Goal: Information Seeking & Learning: Find specific fact

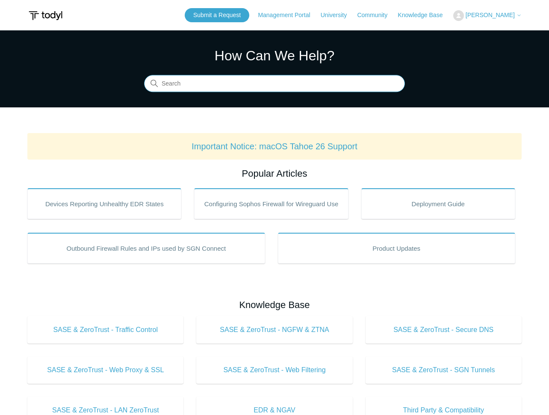
click at [165, 88] on input "Search" at bounding box center [274, 83] width 261 height 17
type input "SSL blow and report"
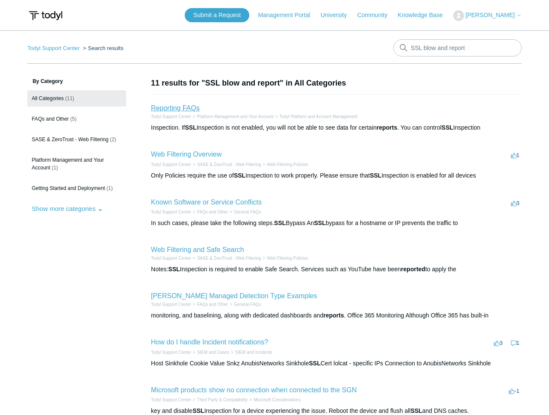
click at [160, 108] on link "Reporting FAQs" at bounding box center [175, 107] width 49 height 7
